Goal: Information Seeking & Learning: Find specific fact

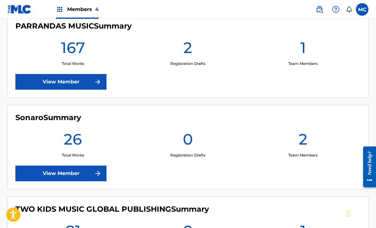
scroll to position [247, 0]
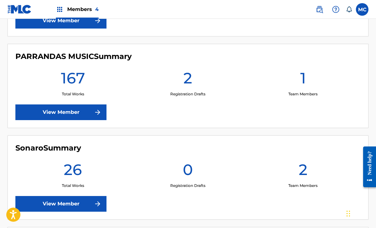
click at [71, 116] on link "View Member" at bounding box center [60, 113] width 91 height 16
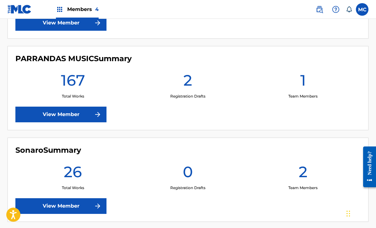
scroll to position [245, 0]
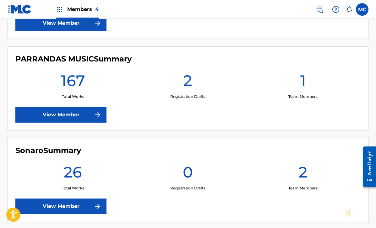
click at [69, 108] on link "View Member" at bounding box center [60, 115] width 91 height 16
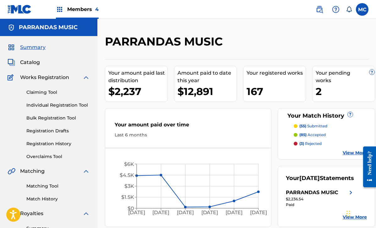
click at [316, 9] on img at bounding box center [319, 10] width 8 height 8
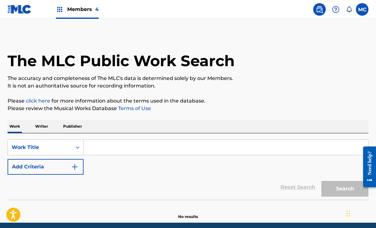
click at [124, 141] on input "Search Form" at bounding box center [225, 147] width 284 height 15
paste input "DELINCUENTE"
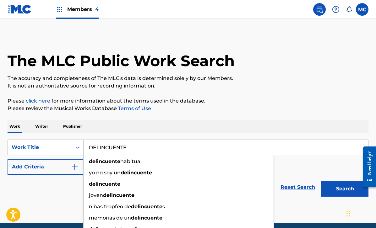
type input "DELINCUENTE"
click at [345, 189] on button "Search" at bounding box center [344, 189] width 47 height 16
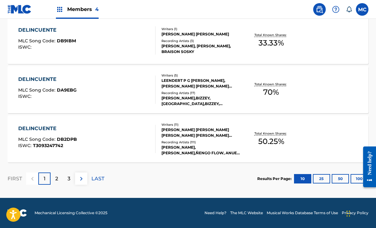
scroll to position [540, 0]
click at [55, 183] on div "2" at bounding box center [57, 179] width 12 height 12
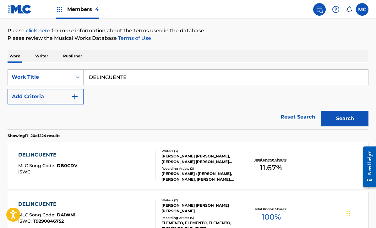
scroll to position [34, 0]
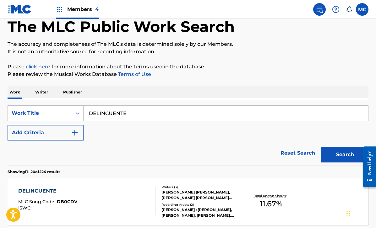
click at [53, 130] on button "Add Criteria" at bounding box center [46, 133] width 76 height 16
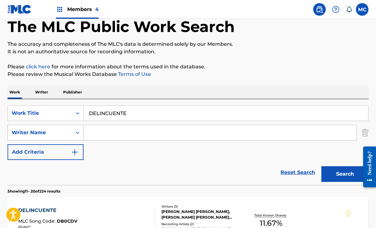
click at [58, 132] on div "Writer Name" at bounding box center [40, 133] width 56 height 8
click at [94, 128] on input "Search Form" at bounding box center [219, 132] width 273 height 15
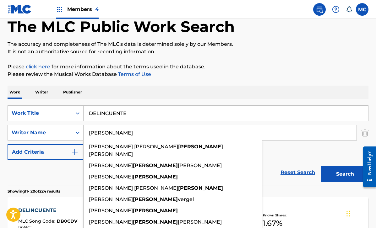
type input "[PERSON_NAME]"
click at [345, 174] on button "Search" at bounding box center [344, 174] width 47 height 16
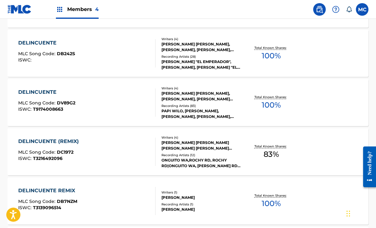
scroll to position [404, 0]
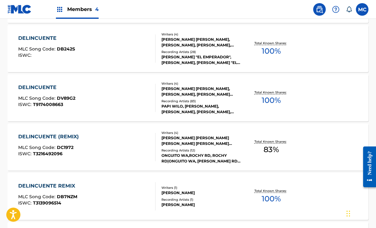
click at [60, 135] on div "DELINCUENTE (REMIX)" at bounding box center [50, 137] width 64 height 8
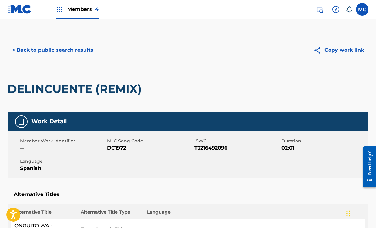
click at [70, 47] on button "< Back to public search results" at bounding box center [53, 50] width 90 height 16
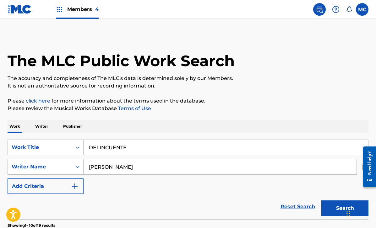
drag, startPoint x: 134, startPoint y: 149, endPoint x: 84, endPoint y: 139, distance: 50.8
click at [84, 139] on div "SearchWithCriteria08ad7e5a-6f30-4d5b-986c-0891c1ef1789 Work Title DELINCUENTE S…" at bounding box center [188, 176] width 361 height 86
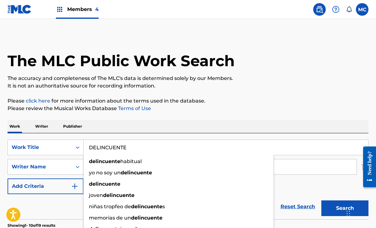
paste input "T3245532218"
type input "T3245532218"
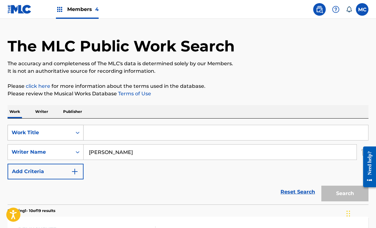
click at [71, 141] on div "Work Title" at bounding box center [46, 133] width 76 height 16
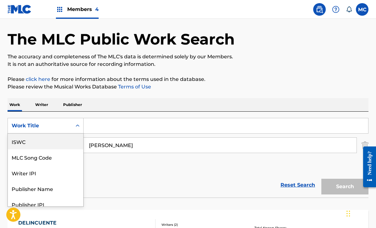
click at [68, 139] on div "ISWC" at bounding box center [45, 142] width 75 height 16
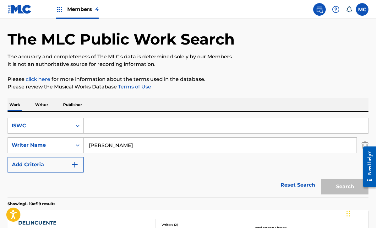
click at [114, 147] on input "[PERSON_NAME]" at bounding box center [219, 145] width 273 height 15
click at [115, 124] on input "Search Form" at bounding box center [225, 125] width 284 height 15
paste input "T3245532218"
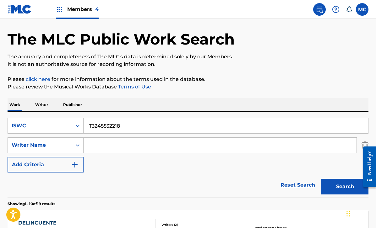
type input "T3245532218"
click at [345, 187] on button "Search" at bounding box center [344, 187] width 47 height 16
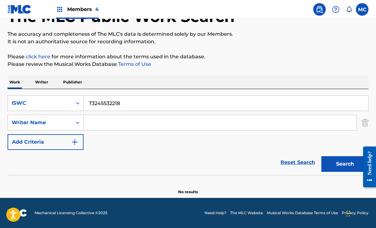
scroll to position [44, 0]
click at [56, 104] on div "ISWC" at bounding box center [40, 103] width 56 height 8
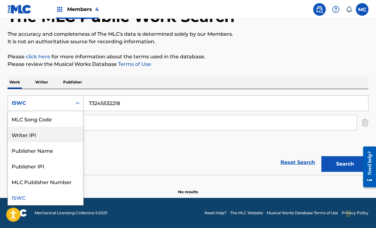
scroll to position [0, 0]
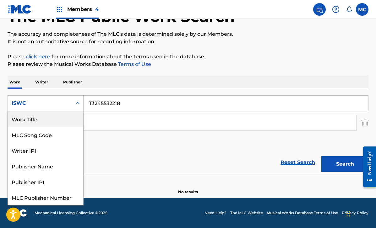
click at [49, 121] on div "Work Title" at bounding box center [45, 119] width 75 height 16
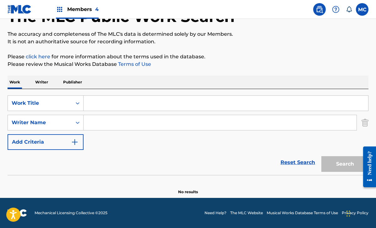
click at [125, 100] on input "Search Form" at bounding box center [225, 103] width 284 height 15
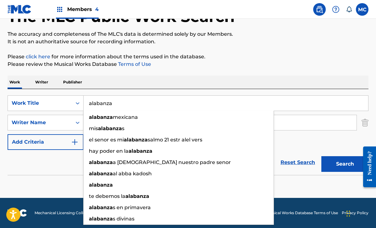
type input "alabanza"
click at [345, 164] on button "Search" at bounding box center [344, 164] width 47 height 16
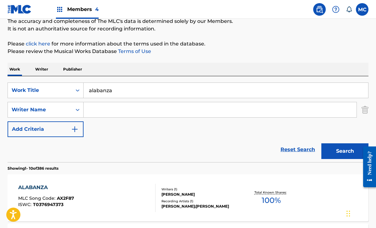
scroll to position [5, 0]
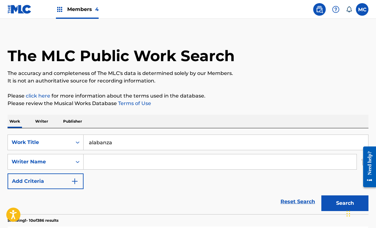
click at [99, 161] on input "Search Form" at bounding box center [219, 161] width 273 height 15
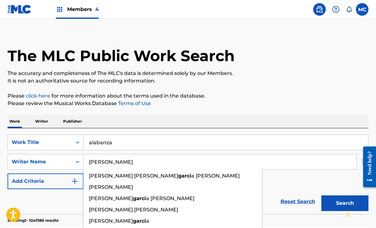
type input "[PERSON_NAME]"
click at [345, 203] on button "Search" at bounding box center [344, 204] width 47 height 16
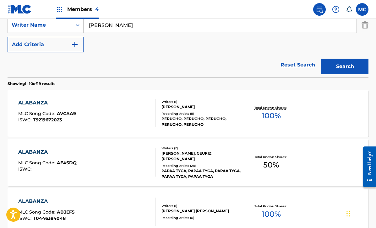
scroll to position [160, 0]
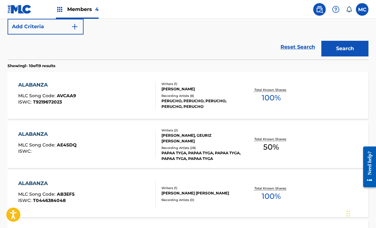
click at [37, 137] on div "ALABANZA" at bounding box center [47, 135] width 58 height 8
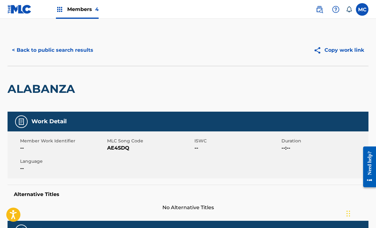
click at [57, 52] on button "< Back to public search results" at bounding box center [53, 50] width 90 height 16
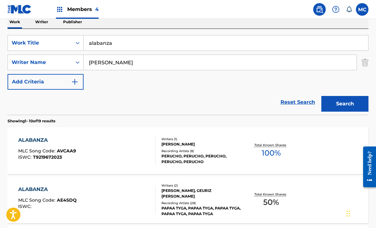
scroll to position [91, 0]
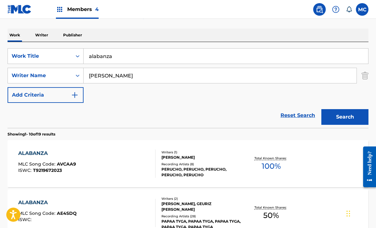
drag, startPoint x: 137, startPoint y: 59, endPoint x: 84, endPoint y: 50, distance: 53.9
click at [84, 50] on input "alabanza" at bounding box center [225, 56] width 284 height 15
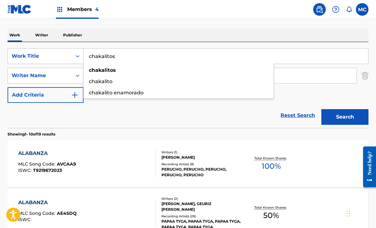
type input "chakalitos"
click at [345, 117] on button "Search" at bounding box center [344, 117] width 47 height 16
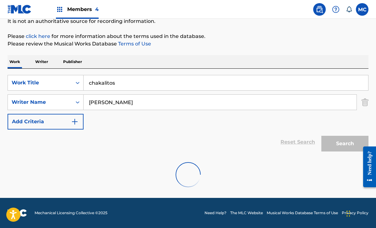
scroll to position [65, 0]
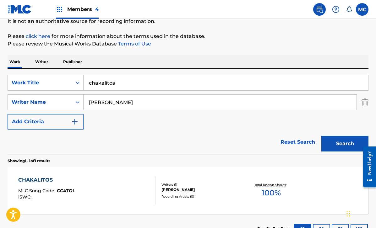
click at [35, 180] on div "CHAKALITOS" at bounding box center [46, 180] width 57 height 8
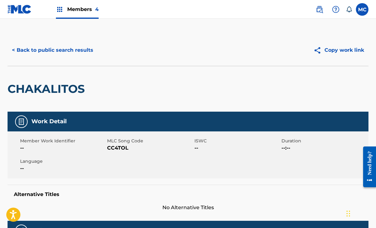
click at [66, 48] on button "< Back to public search results" at bounding box center [53, 50] width 90 height 16
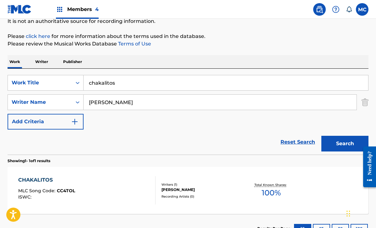
drag, startPoint x: 131, startPoint y: 86, endPoint x: 81, endPoint y: 65, distance: 53.6
click at [81, 65] on div "Work Writer Publisher SearchWithCriteriaff8ca127-f699-473b-9294-18d1bf6d1a90 Wo…" at bounding box center [188, 149] width 361 height 188
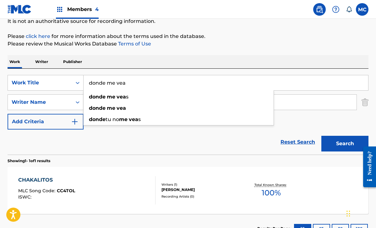
type input "donde me vea"
click at [345, 144] on button "Search" at bounding box center [344, 144] width 47 height 16
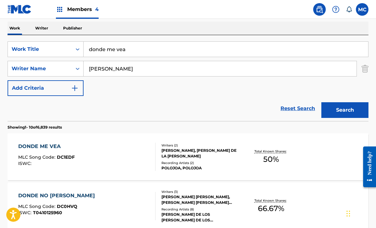
scroll to position [105, 0]
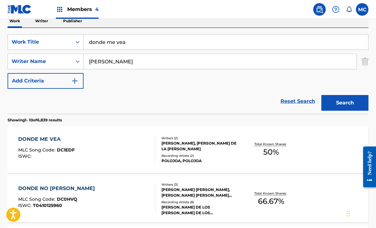
click at [47, 138] on div "DONDE ME VEA" at bounding box center [46, 140] width 56 height 8
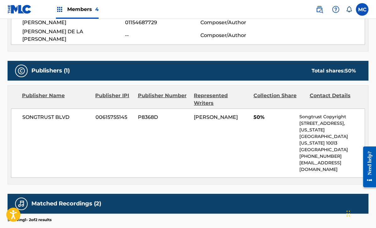
scroll to position [245, 0]
